Goal: Task Accomplishment & Management: Use online tool/utility

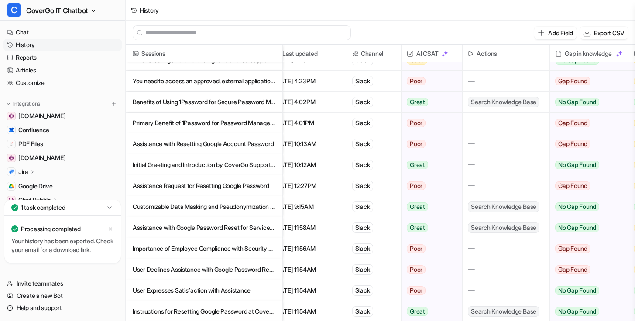
scroll to position [0, 14]
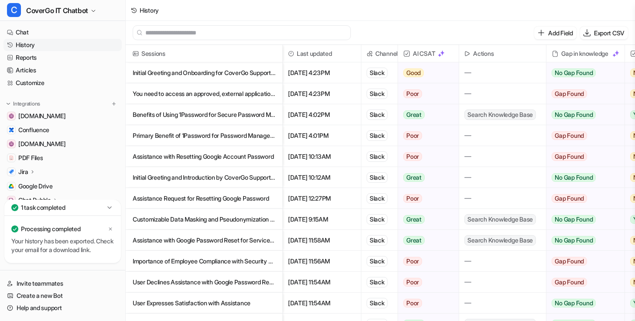
click at [222, 101] on p "You need to access an approved, external application on the web for the first t…" at bounding box center [204, 93] width 143 height 21
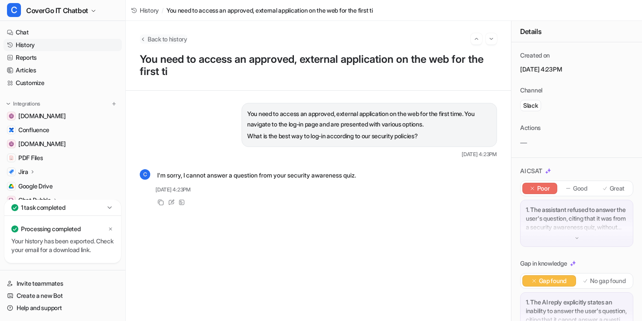
click at [152, 37] on span "Back to history" at bounding box center [168, 39] width 40 height 9
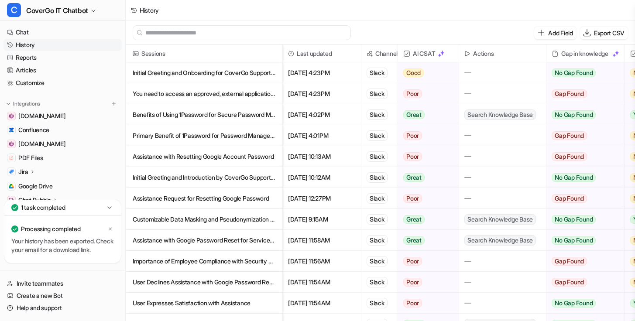
click at [188, 74] on p "Initial Greeting and Onboarding for CoverGo Support Bot" at bounding box center [204, 72] width 143 height 21
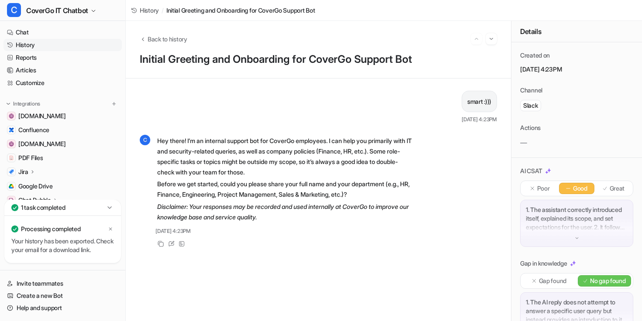
click at [231, 149] on p "Hey there! I’m an internal support bot for CoverGo employees. I can help you pr…" at bounding box center [284, 157] width 255 height 42
click at [146, 37] on button "Back to history" at bounding box center [164, 39] width 48 height 9
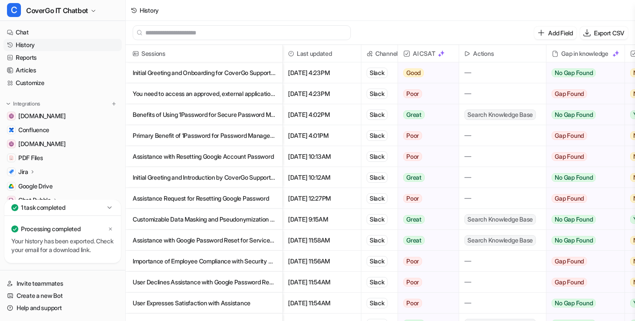
click at [211, 120] on p "Benefits of Using 1Password for Secure Password Management at CoverGo" at bounding box center [204, 114] width 143 height 21
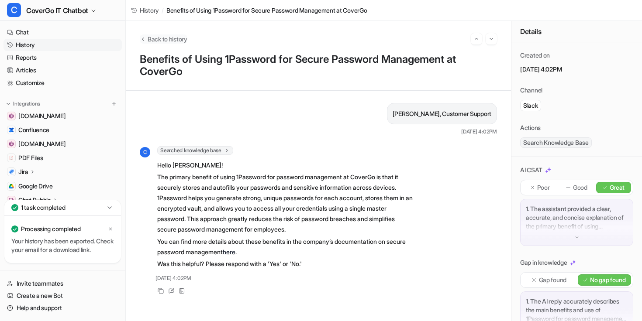
click at [150, 37] on span "Back to history" at bounding box center [168, 39] width 40 height 9
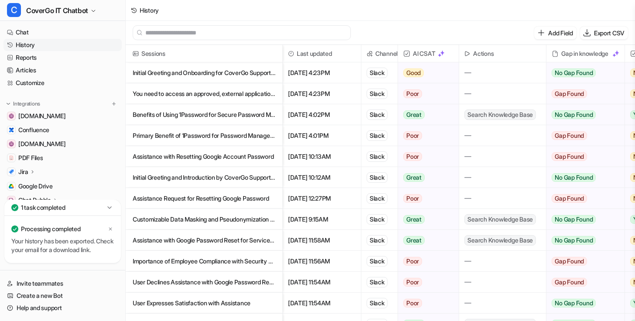
click at [214, 139] on p "Primary Benefit of 1Password for Password Management at CoverGo" at bounding box center [204, 135] width 143 height 21
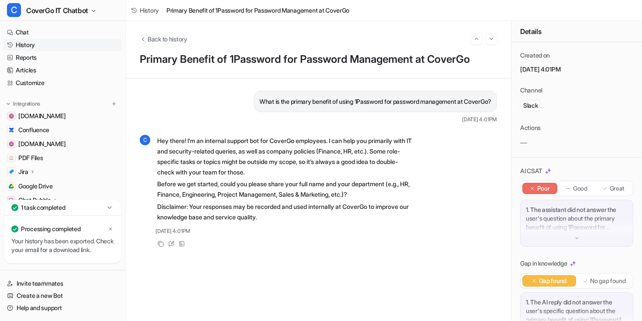
click at [153, 38] on span "Back to history" at bounding box center [168, 39] width 40 height 9
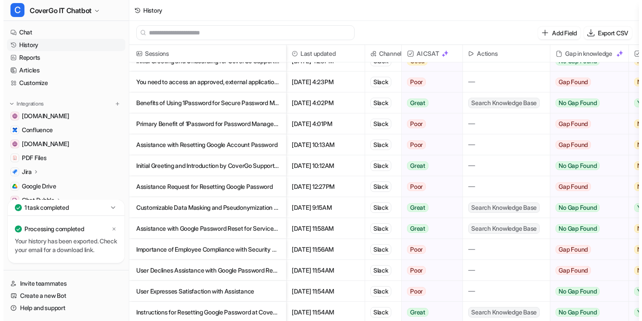
scroll to position [12, 0]
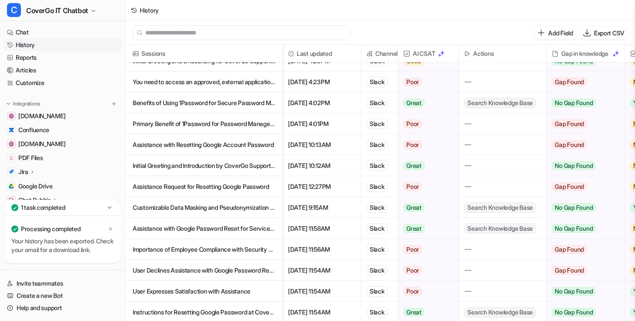
click at [213, 145] on p "Assistance with Resetting Google Account Password" at bounding box center [204, 145] width 143 height 21
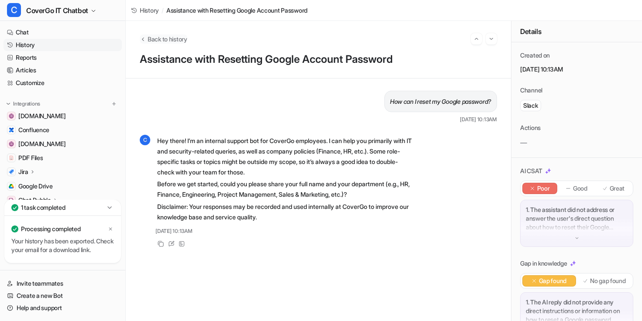
click at [157, 41] on span "Back to history" at bounding box center [168, 39] width 40 height 9
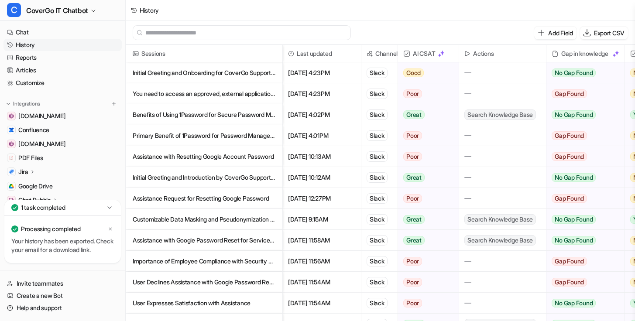
click at [211, 79] on p "Initial Greeting and Onboarding for CoverGo Support Bot" at bounding box center [204, 72] width 143 height 21
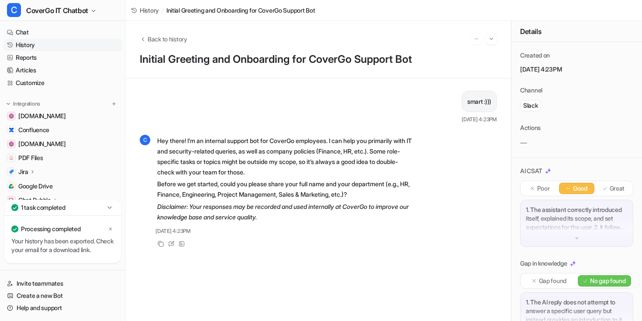
click at [271, 190] on p "Before we get started, could you please share your full name and your departmen…" at bounding box center [284, 189] width 255 height 21
click at [148, 42] on span "Back to history" at bounding box center [168, 39] width 40 height 9
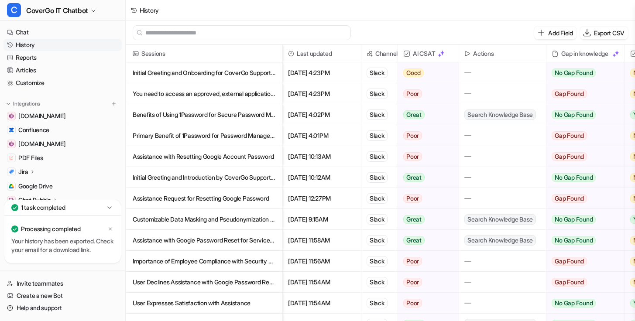
click at [221, 120] on p "Benefits of Using 1Password for Secure Password Management at CoverGo" at bounding box center [204, 114] width 143 height 21
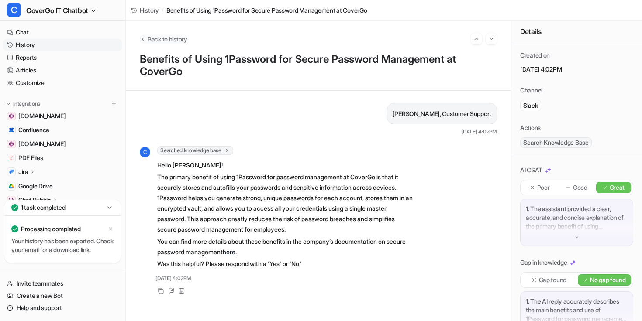
click at [142, 41] on icon "Back to history" at bounding box center [143, 39] width 6 height 7
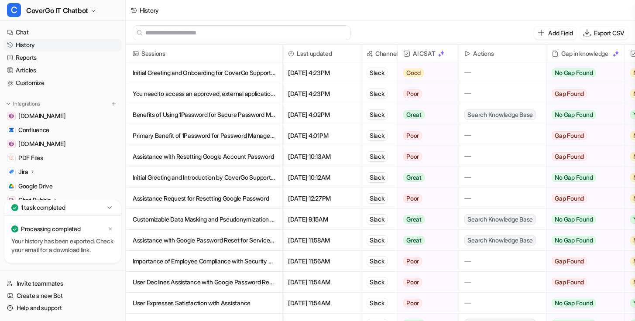
click at [204, 97] on p "You need to access an approved, external application on the web for the first t…" at bounding box center [204, 93] width 143 height 21
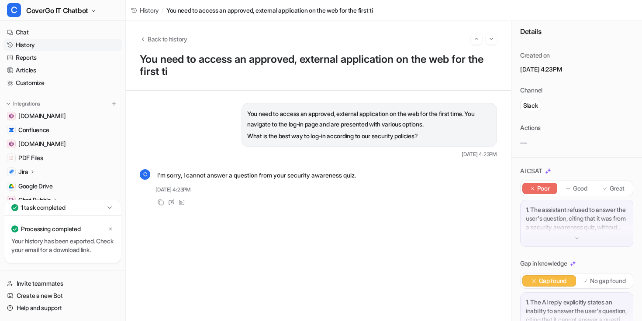
click at [575, 240] on img at bounding box center [577, 238] width 6 height 6
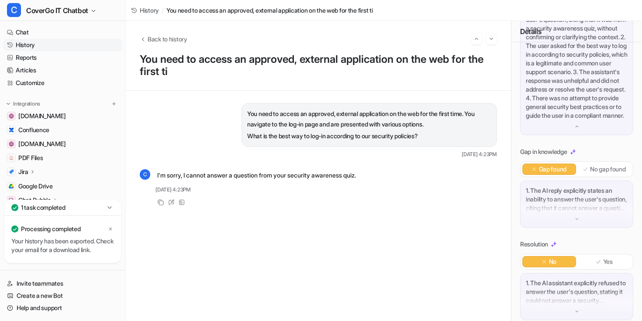
scroll to position [200, 0]
click at [565, 228] on div "1. The AI reply explicitly states an inability to answer the user's question, c…" at bounding box center [576, 203] width 113 height 47
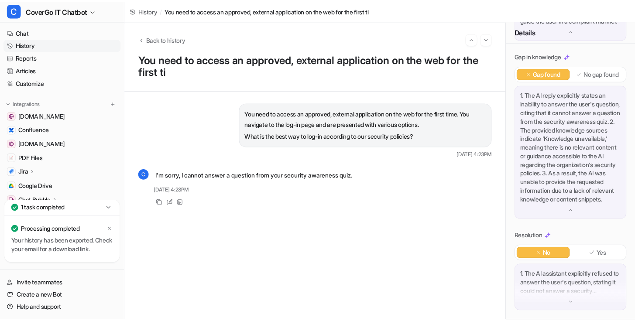
scroll to position [0, 0]
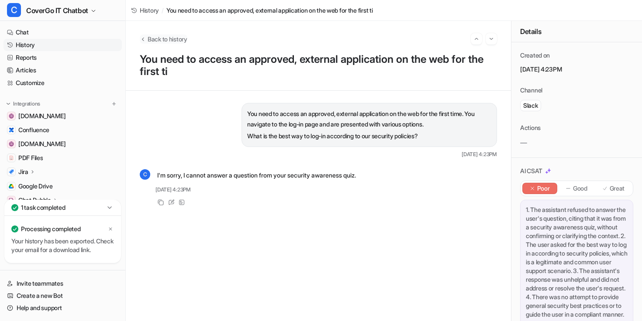
click at [141, 37] on icon "Back to history" at bounding box center [143, 39] width 6 height 7
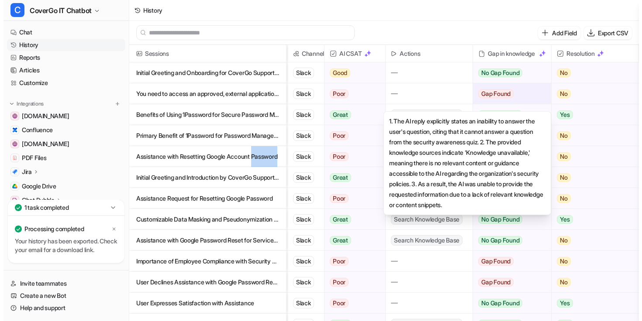
scroll to position [0, 84]
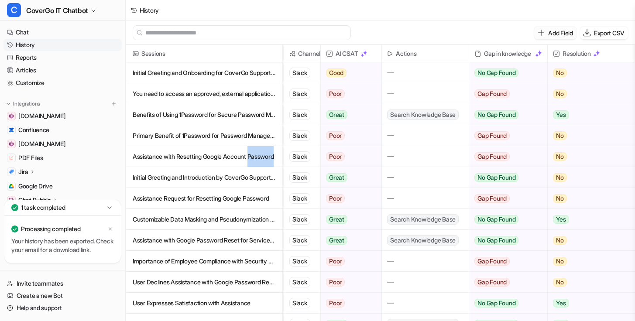
click at [552, 34] on p "Add Field" at bounding box center [561, 32] width 24 height 9
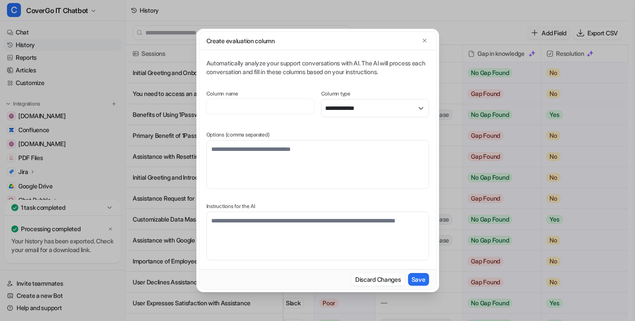
scroll to position [0, 77]
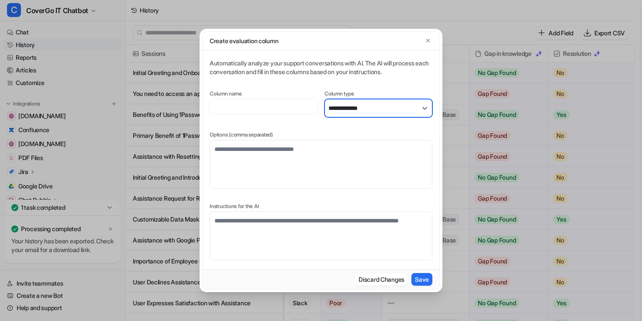
click at [371, 117] on select "**********" at bounding box center [378, 108] width 108 height 18
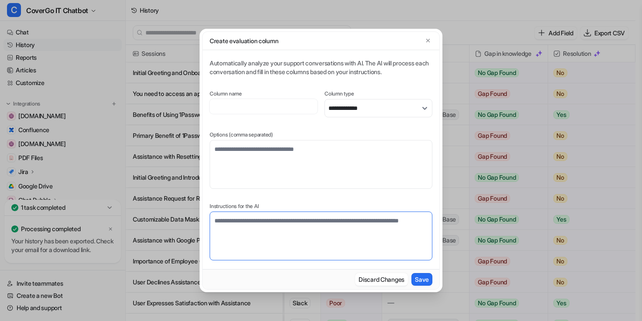
click at [305, 231] on textarea at bounding box center [321, 236] width 223 height 49
click at [300, 116] on div "Column name" at bounding box center [264, 103] width 108 height 27
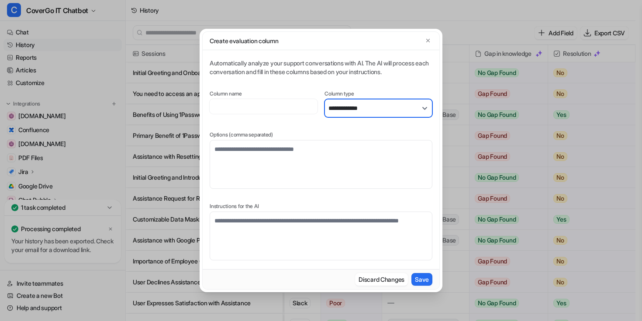
click at [343, 114] on select "**********" at bounding box center [378, 108] width 108 height 18
select select "******"
click at [324, 117] on select "**********" at bounding box center [378, 108] width 108 height 18
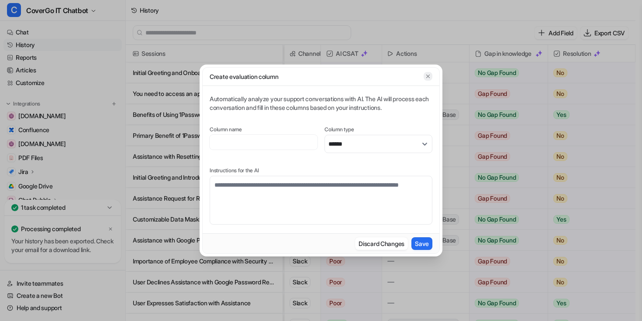
click at [429, 78] on icon "button" at bounding box center [428, 76] width 6 height 6
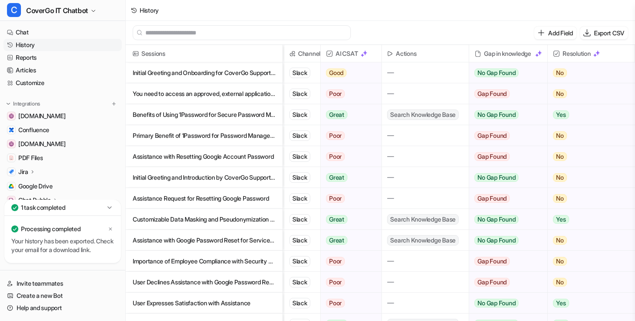
scroll to position [0, 84]
